Goal: Find specific page/section: Find specific page/section

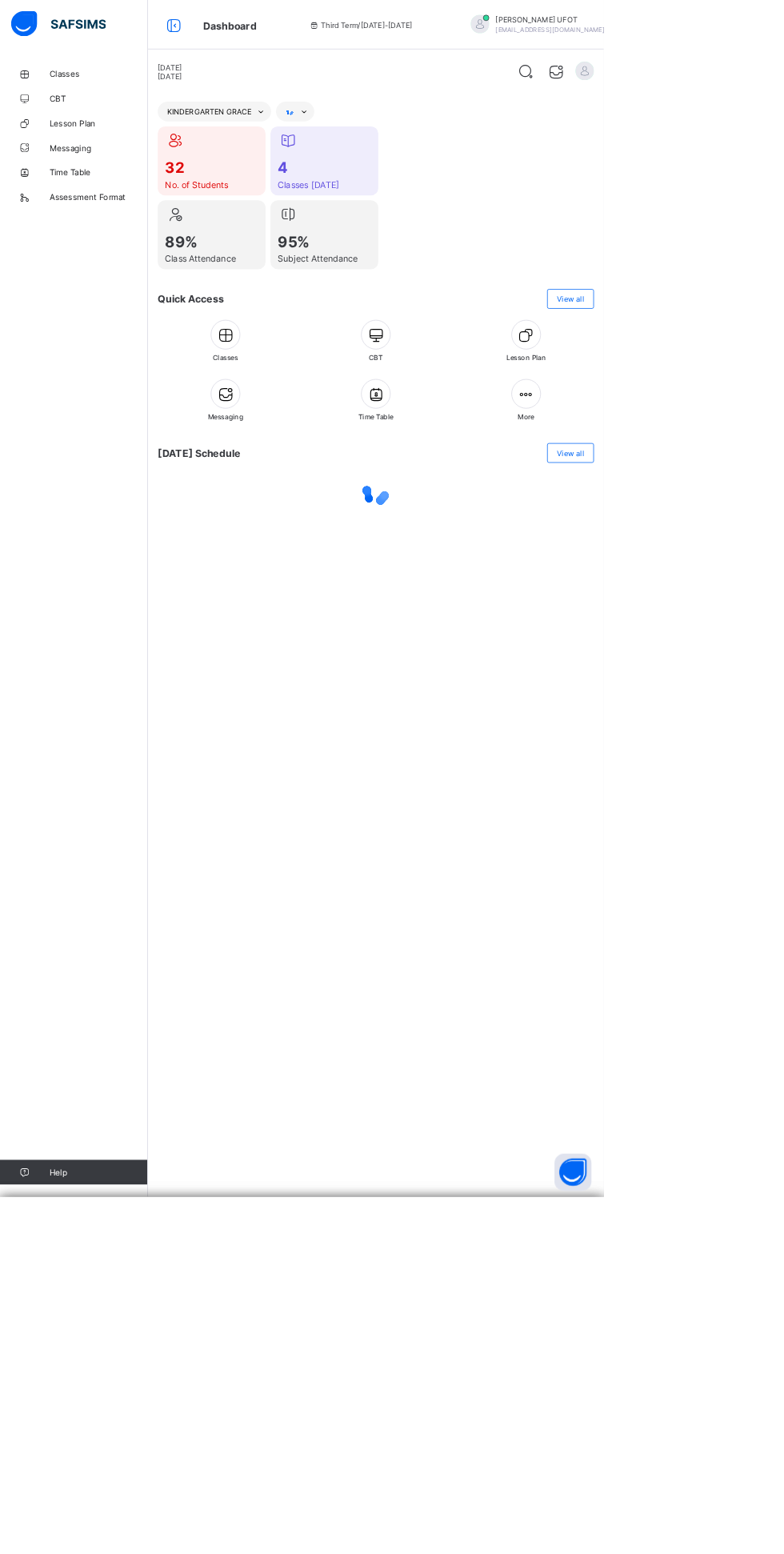
click at [724, 24] on span "[PERSON_NAME]" at bounding box center [714, 26] width 142 height 12
click at [750, 217] on span "Logout" at bounding box center [760, 216] width 105 height 19
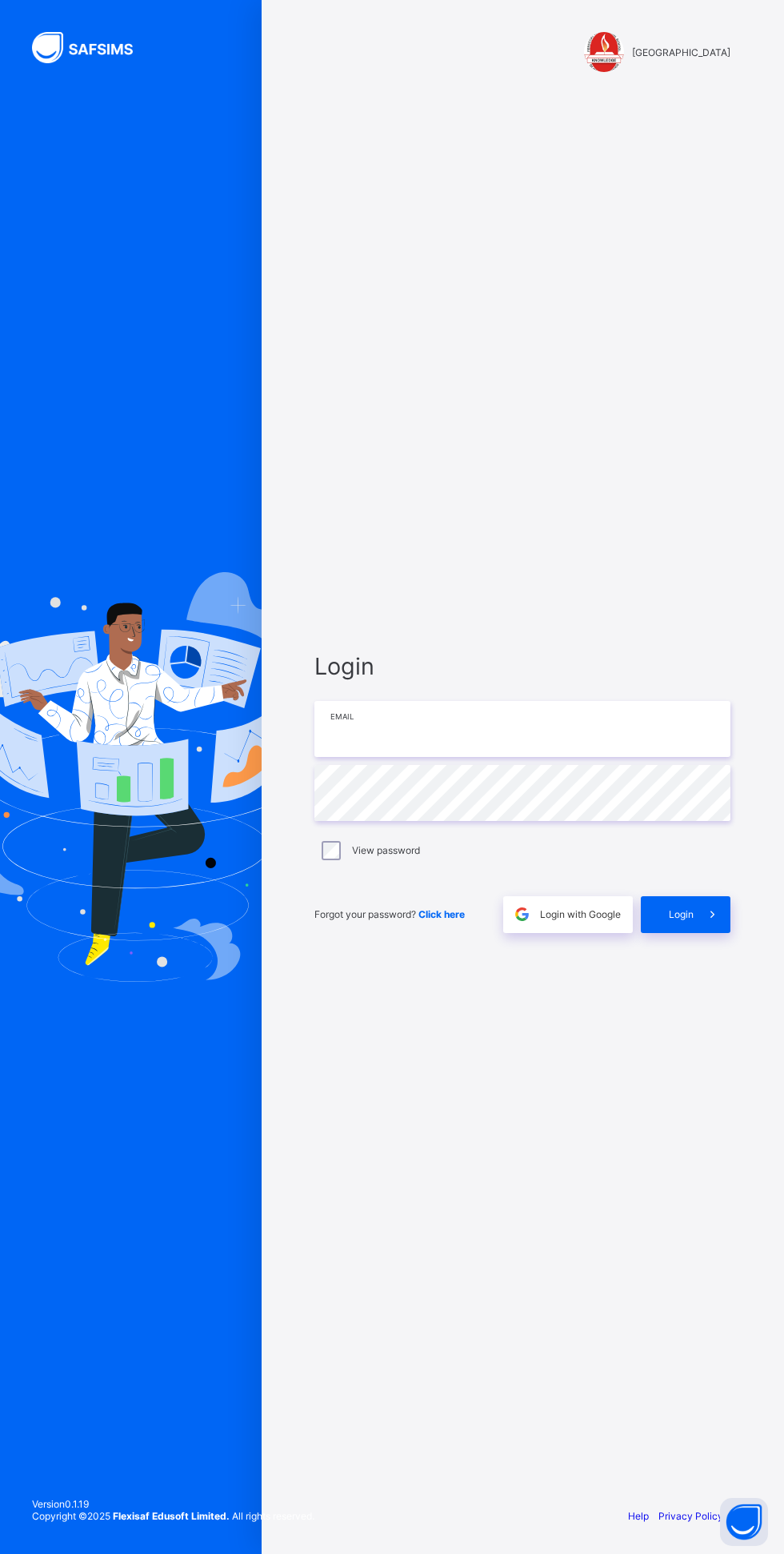
click at [509, 757] on input "email" at bounding box center [522, 728] width 416 height 56
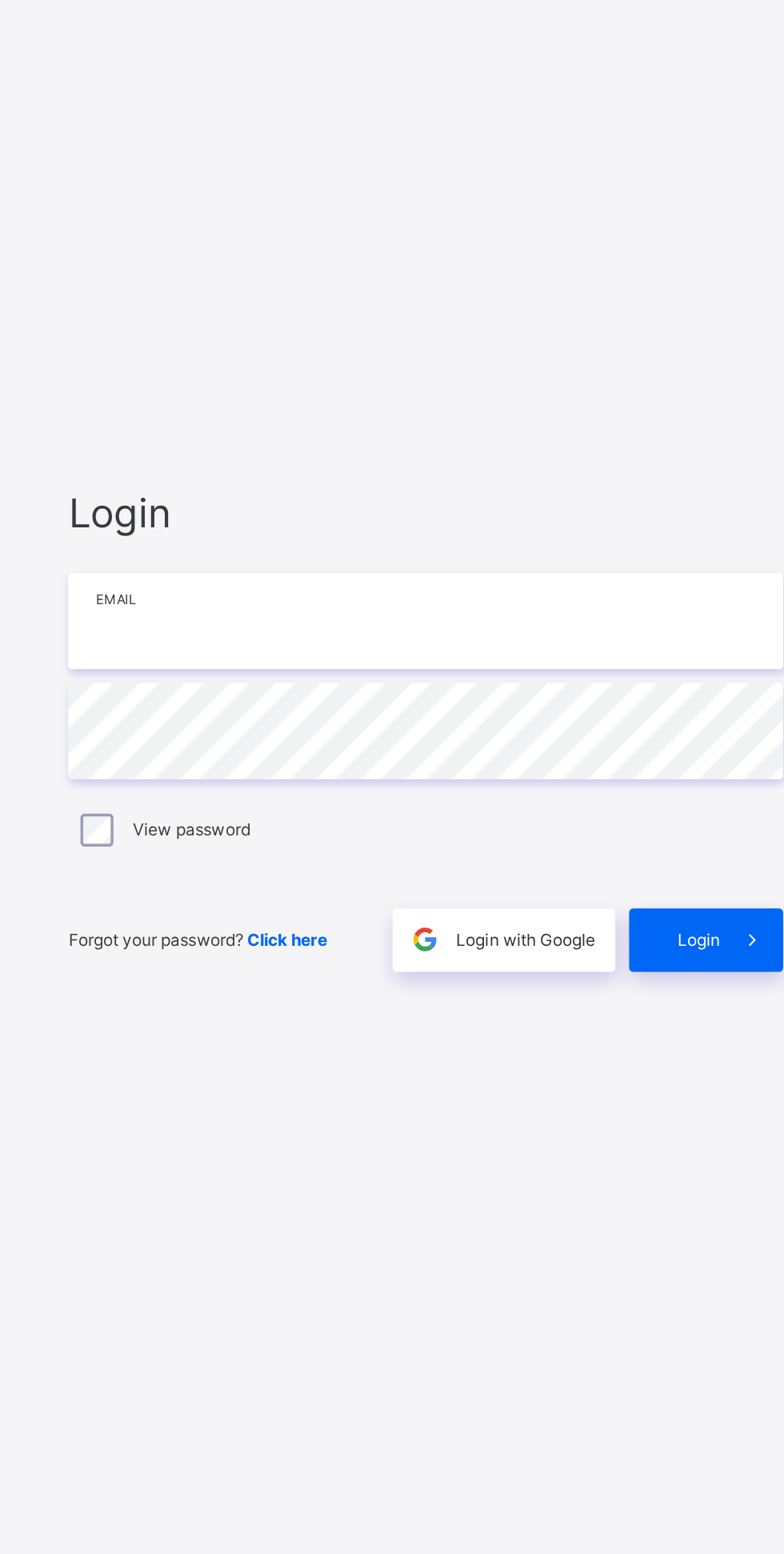
type input "**********"
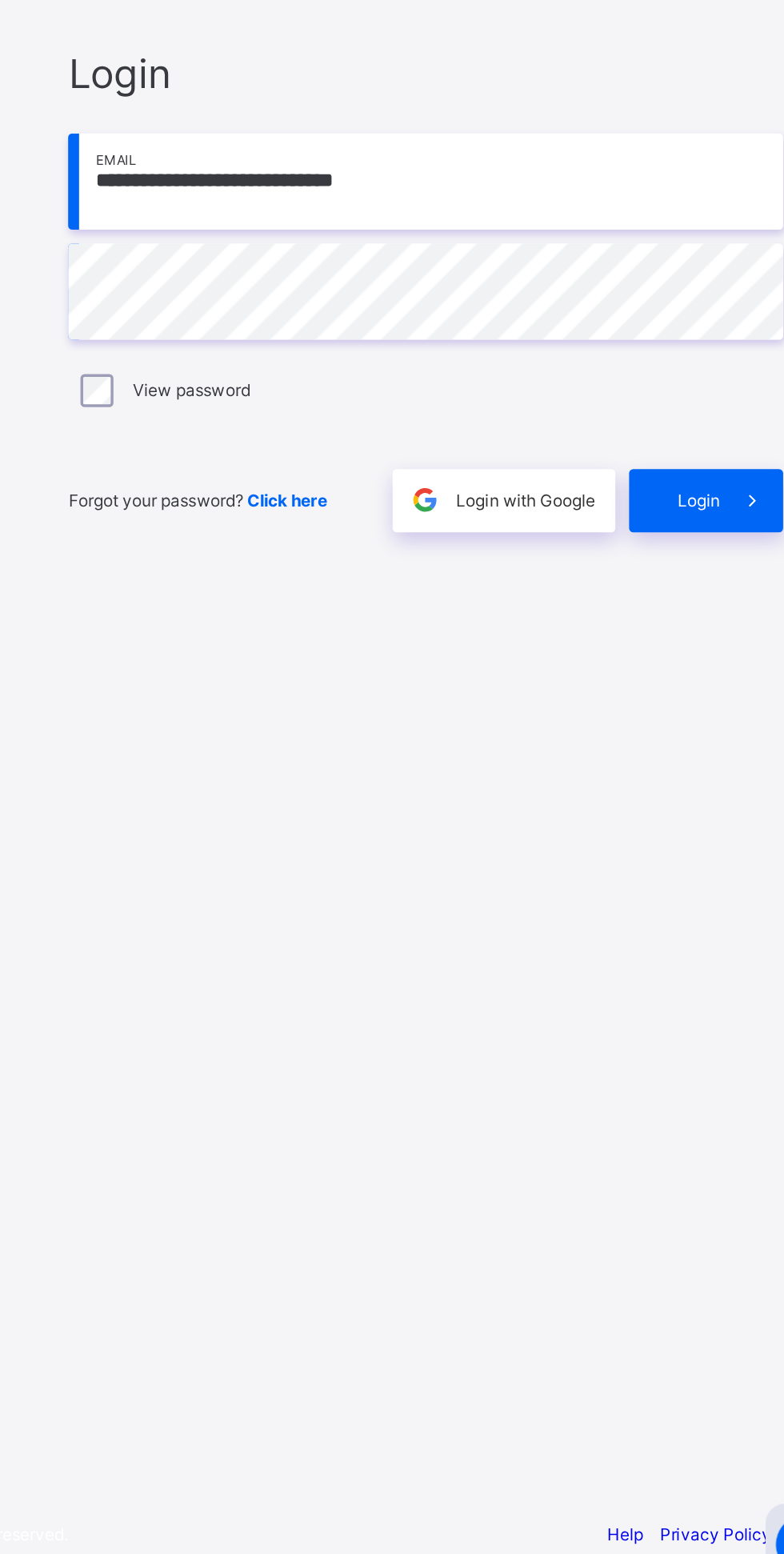
click at [691, 920] on span "Login" at bounding box center [681, 914] width 25 height 12
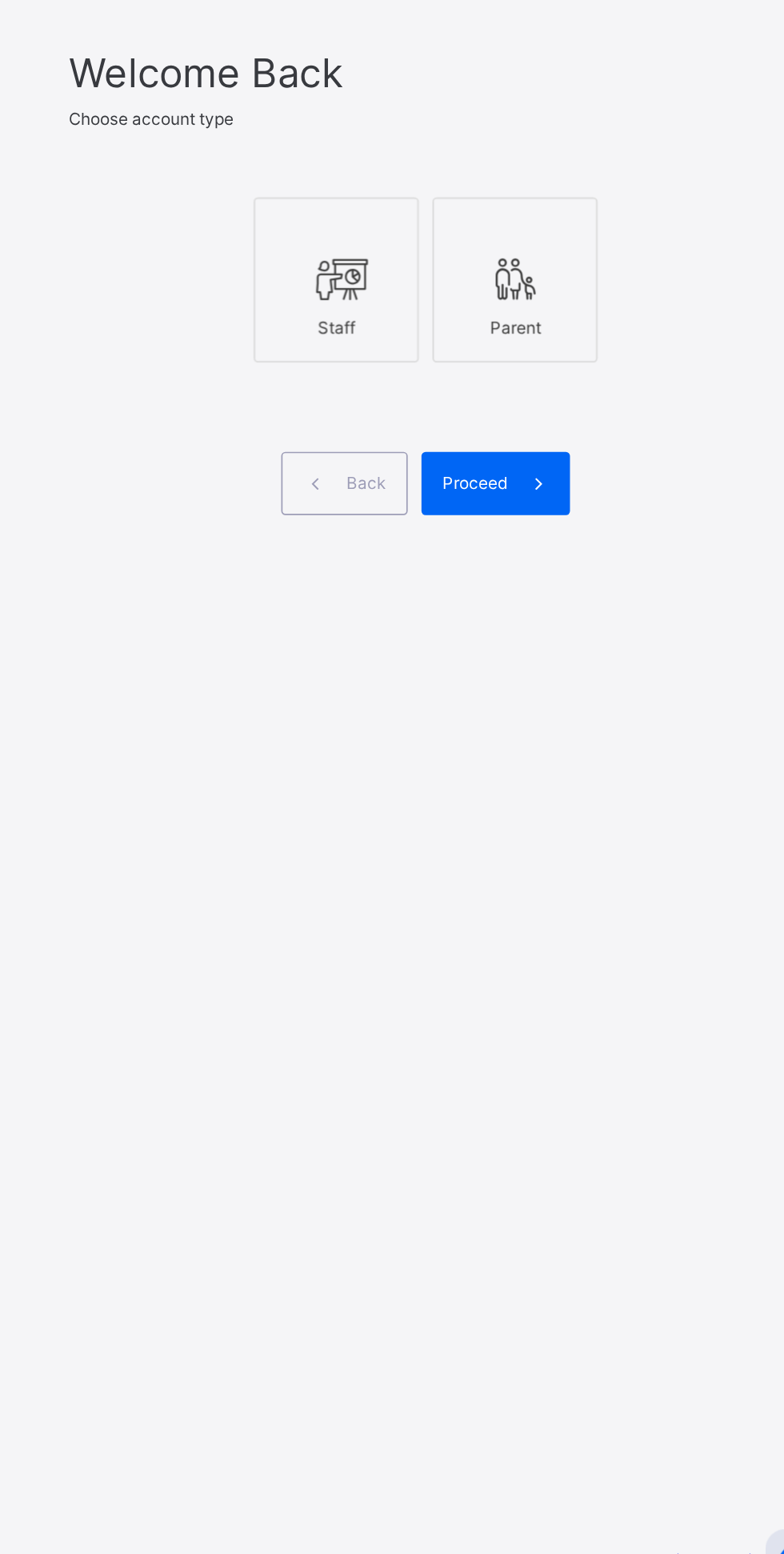
click at [464, 785] on icon at bounding box center [470, 771] width 33 height 29
click at [593, 908] on span at bounding box center [587, 890] width 36 height 36
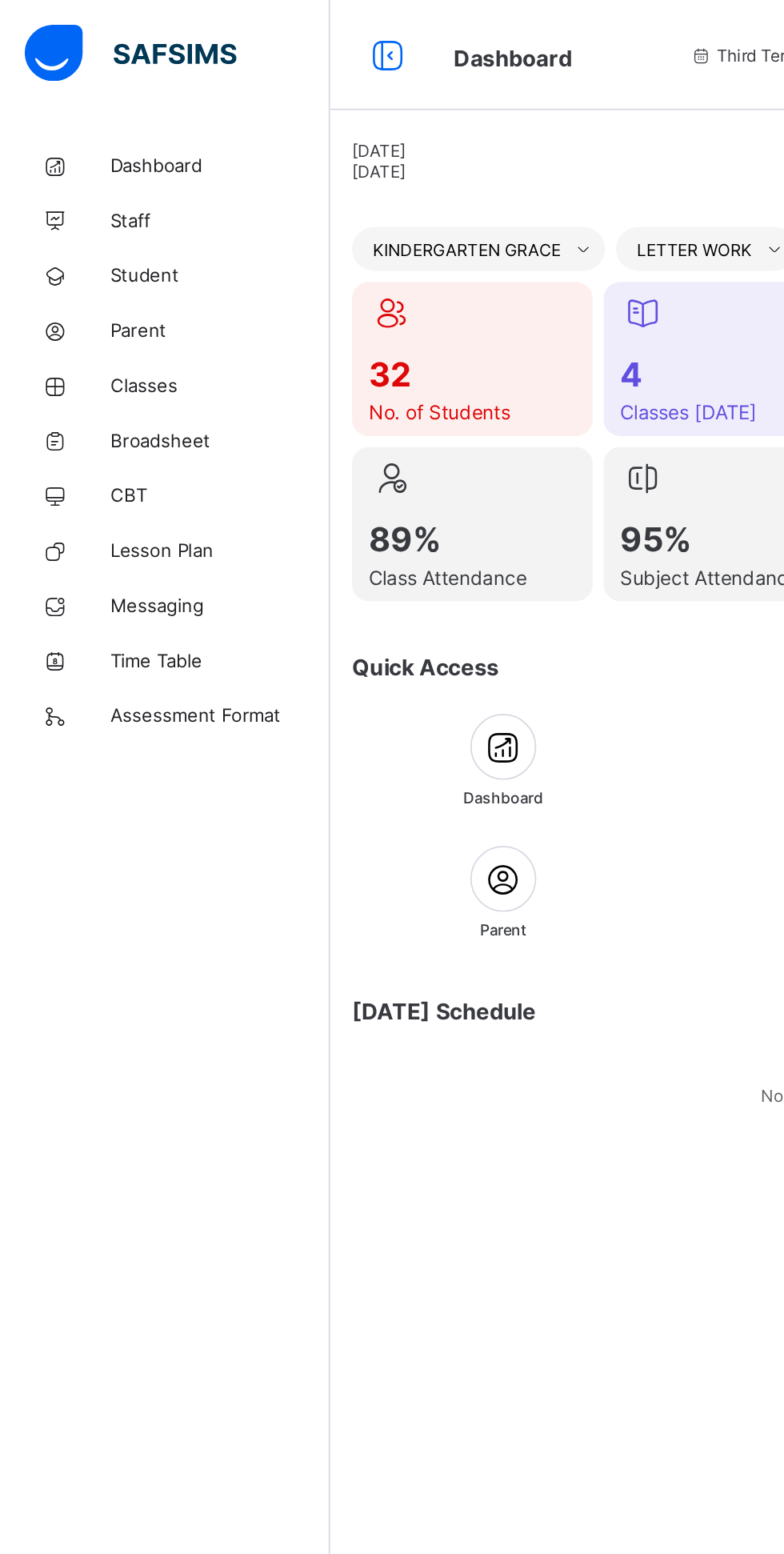
click at [127, 252] on span "Broadsheet" at bounding box center [128, 256] width 128 height 13
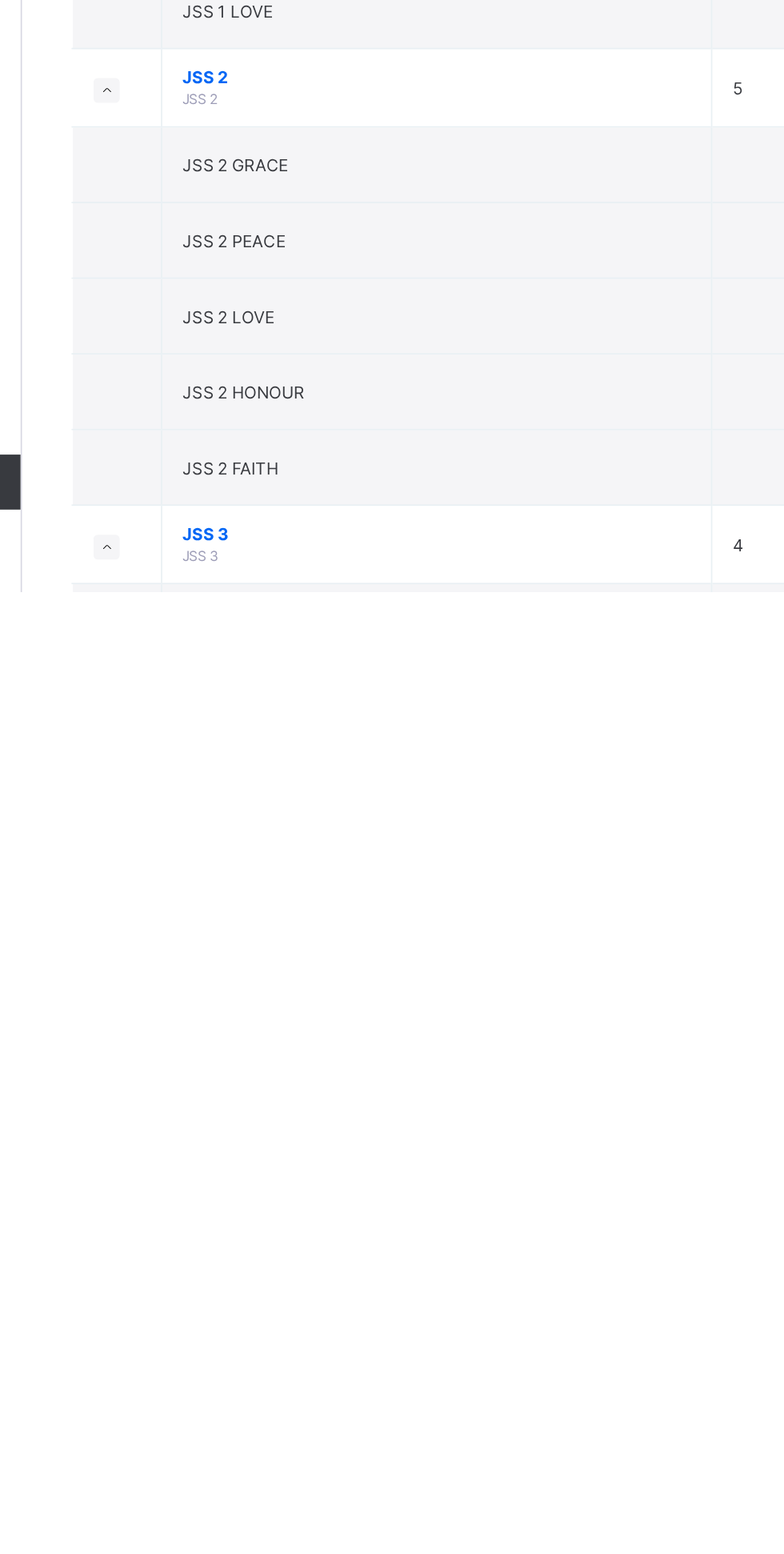
scroll to position [673, 0]
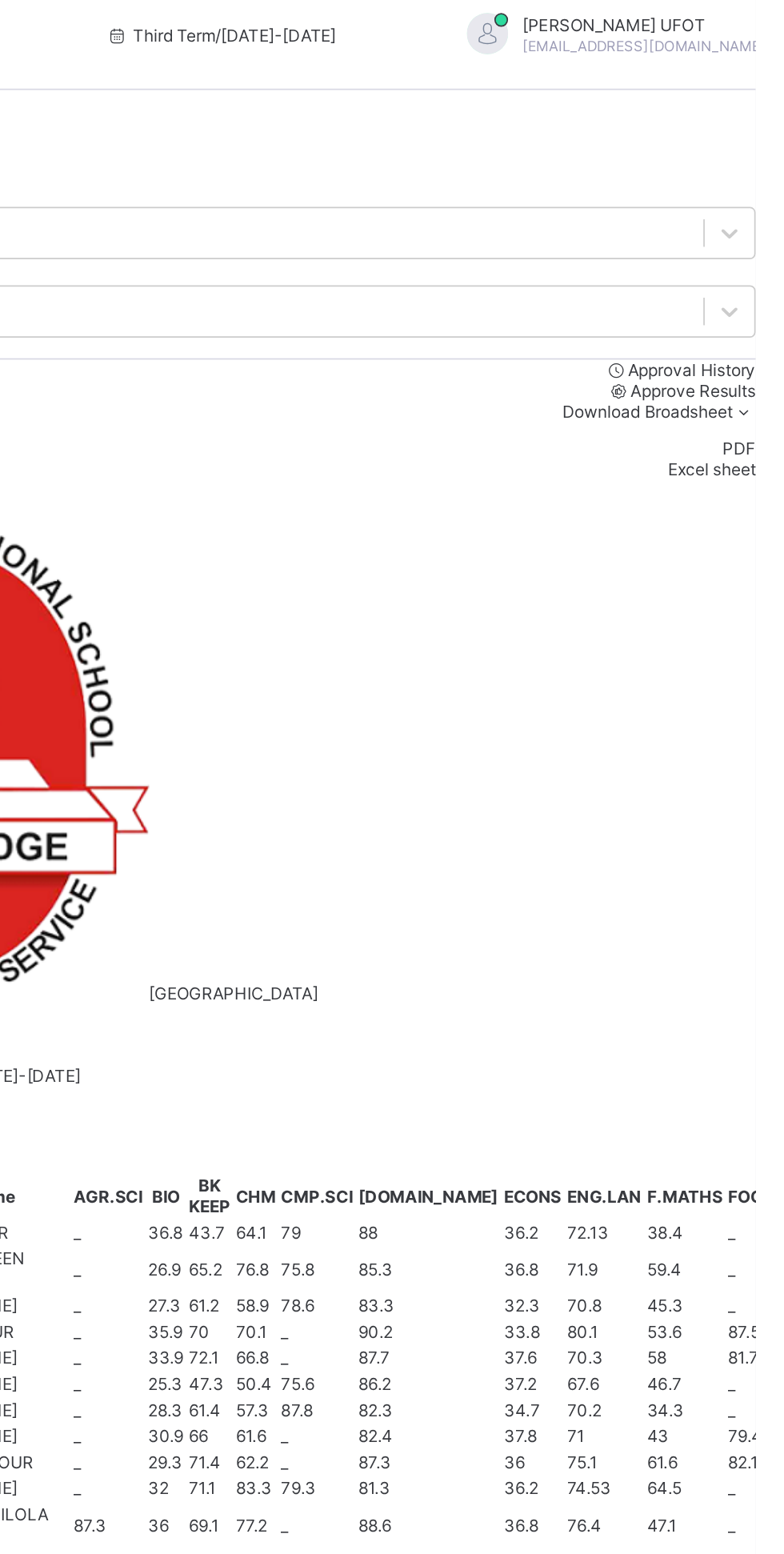
scroll to position [349, 522]
click at [698, 1112] on icon at bounding box center [705, 1118] width 14 height 12
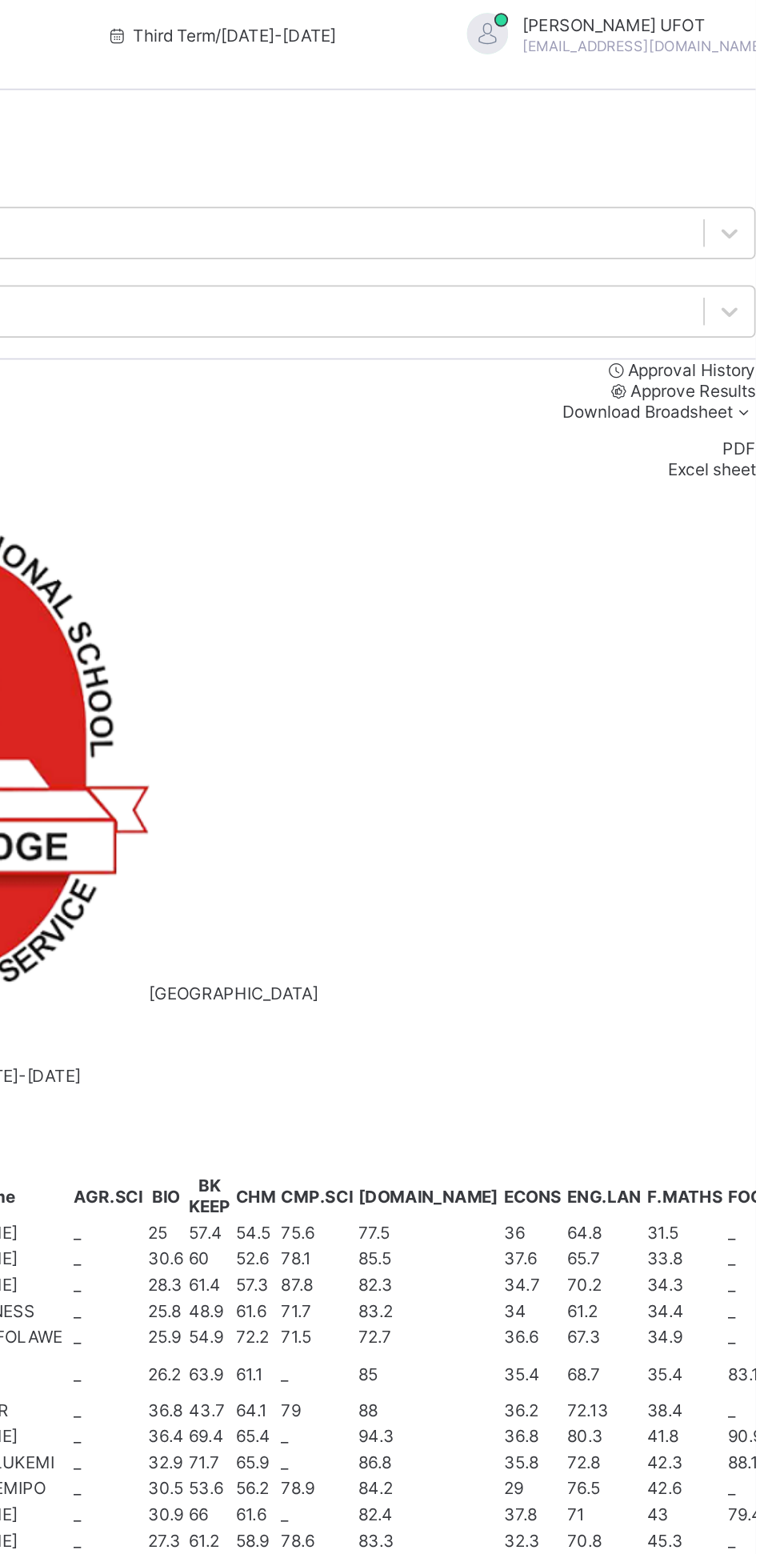
click at [684, 1093] on th "F.MATHS" at bounding box center [705, 1112] width 45 height 37
click at [684, 1093] on th "F.MATHS" at bounding box center [705, 1112] width 45 height 37
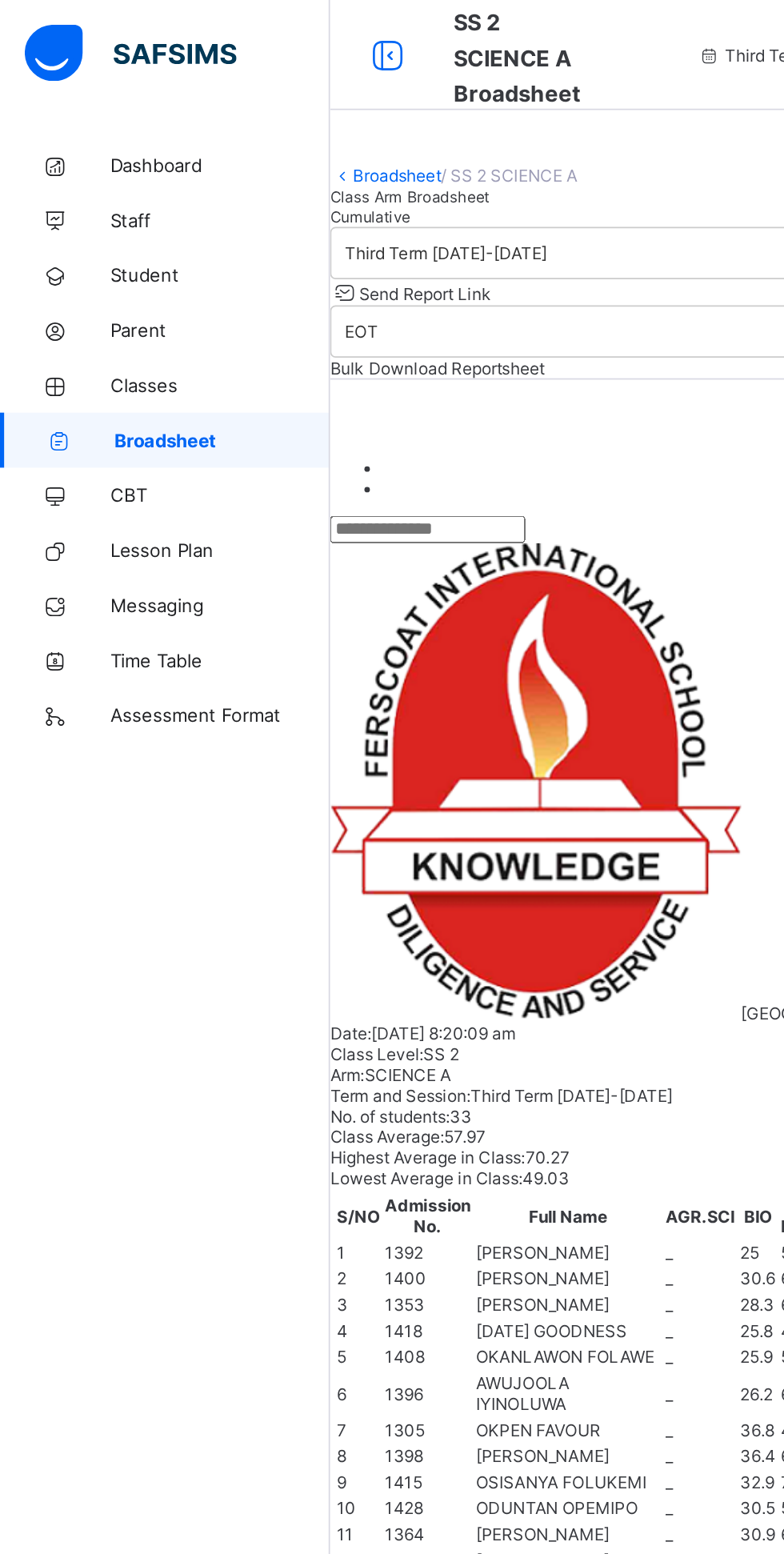
click at [257, 108] on link "Broadsheet" at bounding box center [231, 102] width 51 height 12
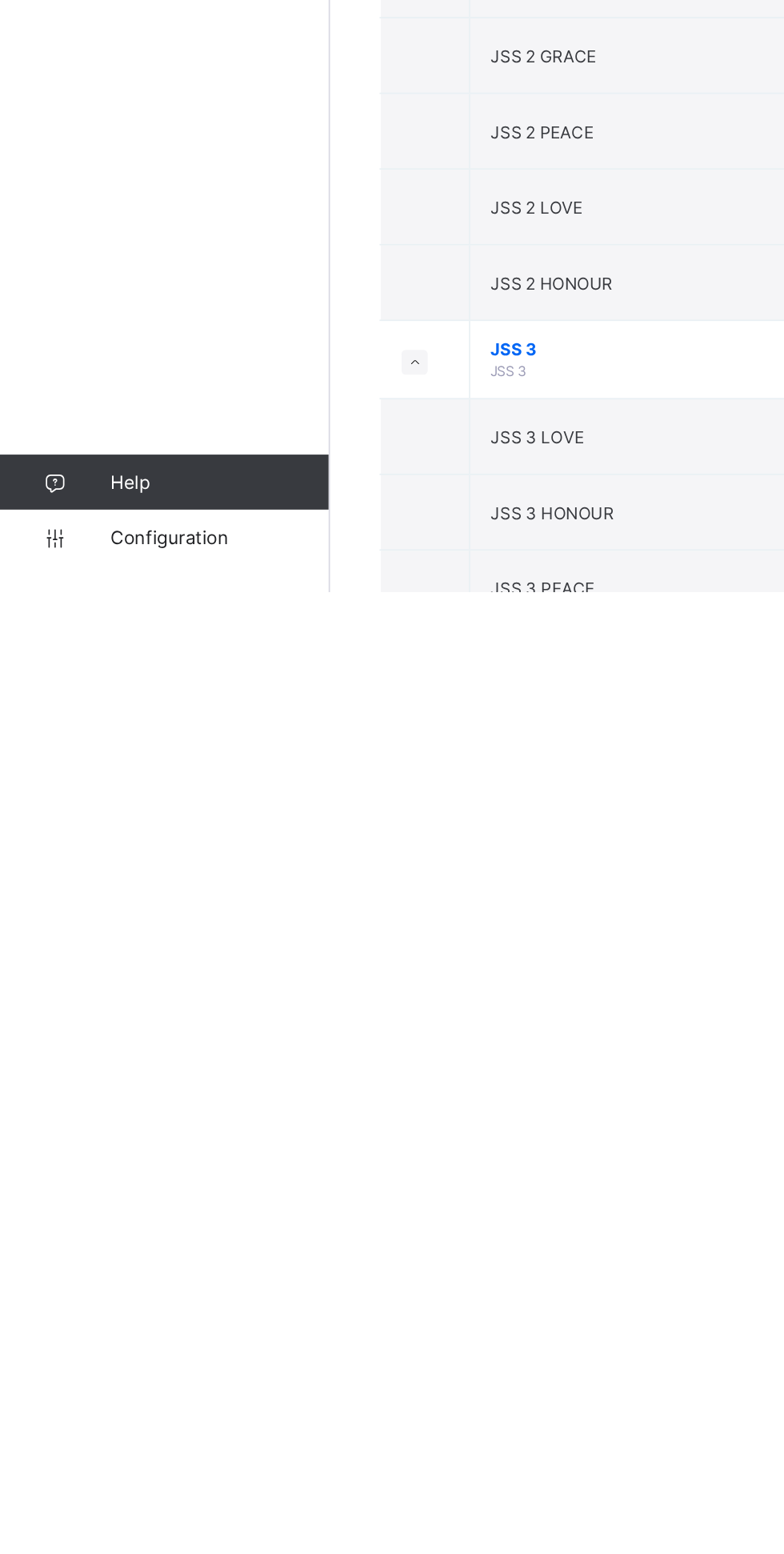
scroll to position [604, 0]
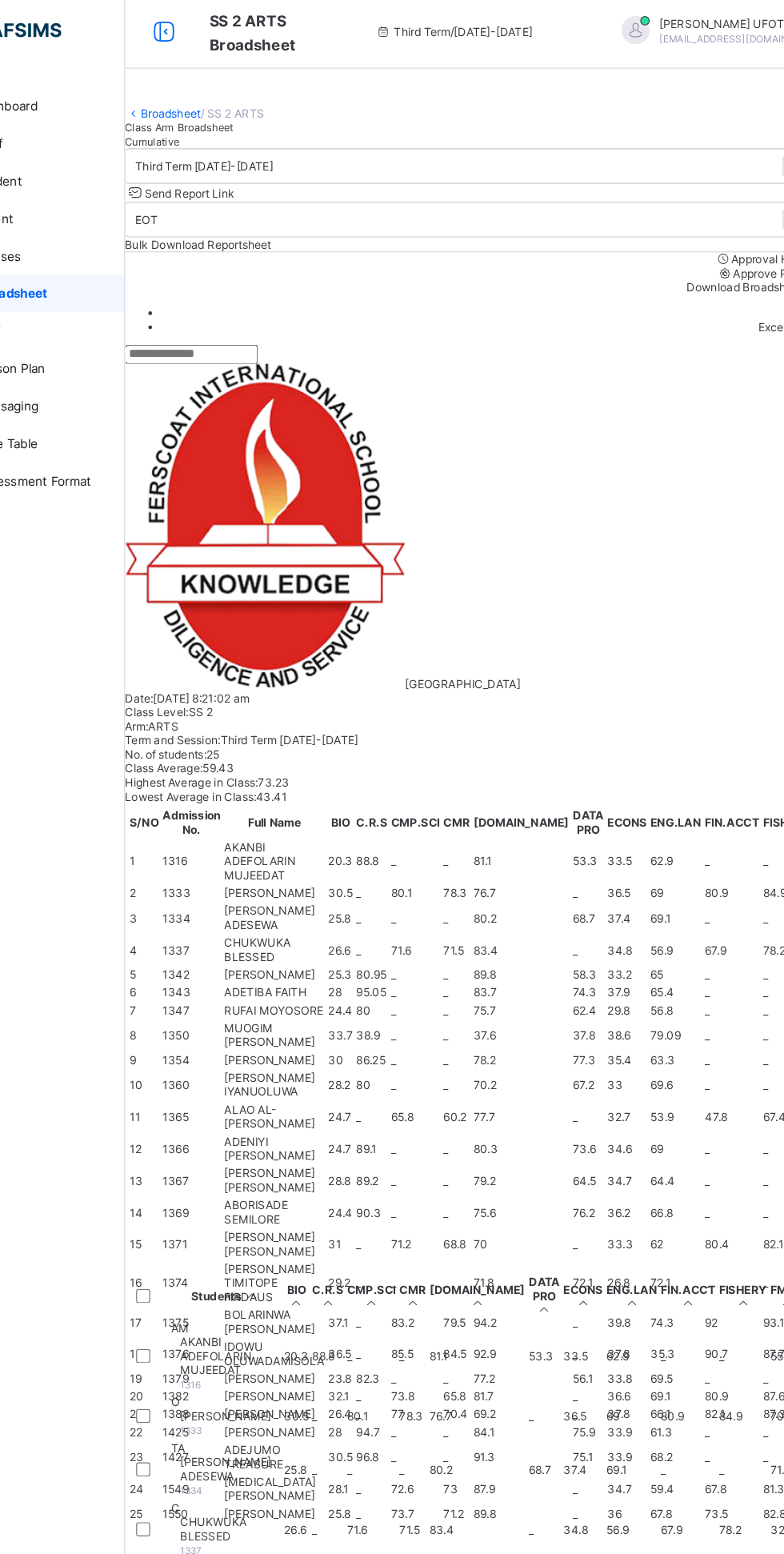
scroll to position [0, 1304]
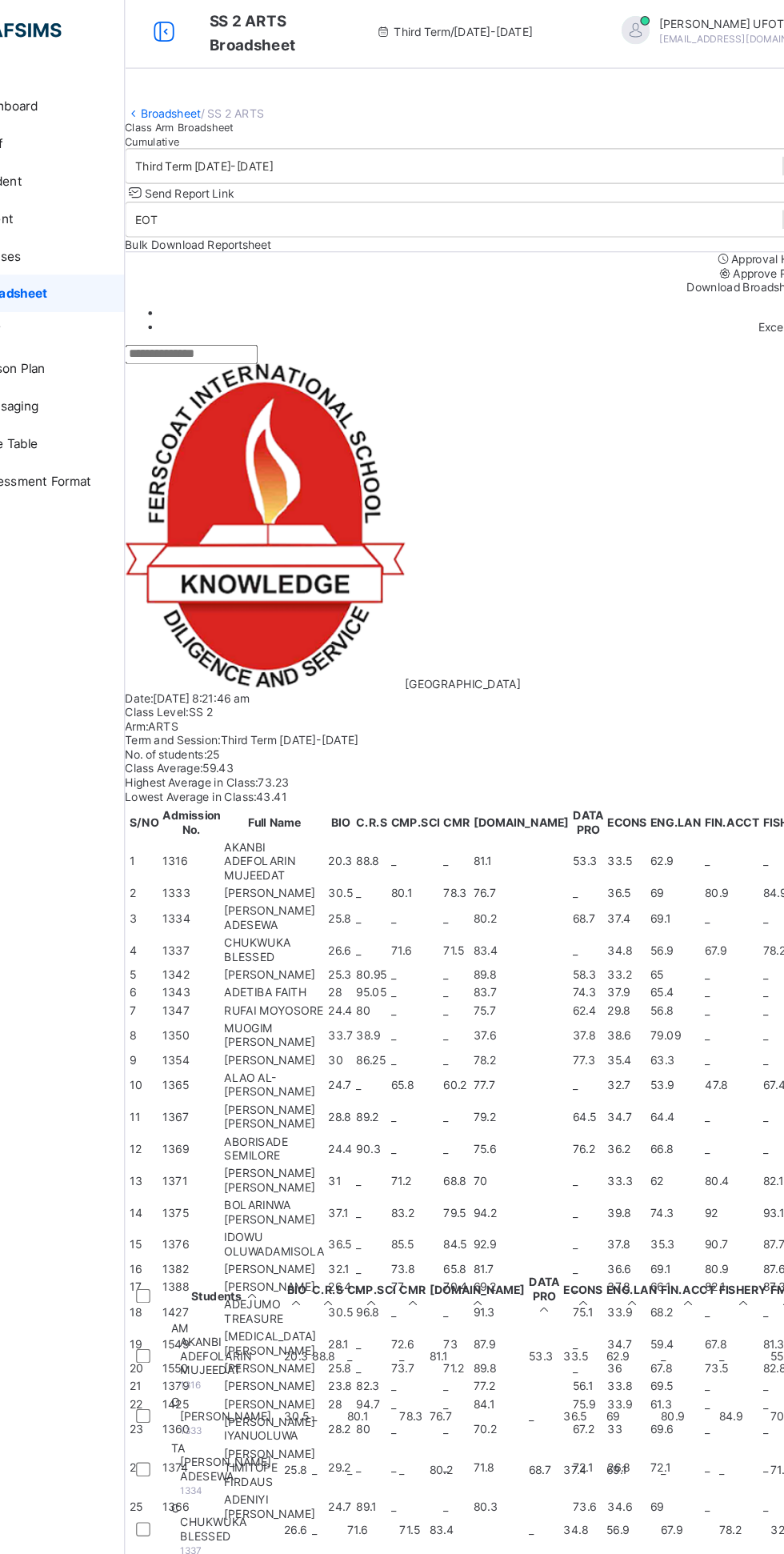
click at [122, 1185] on div "Dashboard Staff Student Parent Classes Broadsheet CBT Lesson Plan Messaging Tim…" at bounding box center [96, 809] width 192 height 1490
